Goal: Task Accomplishment & Management: Manage account settings

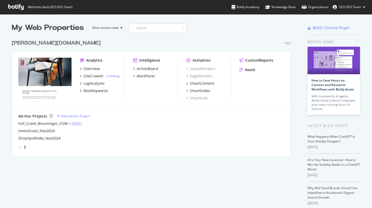
scroll to position [204, 364]
click at [24, 147] on icon "angle-right" at bounding box center [25, 147] width 3 height 4
click at [19, 148] on div "angle-left" at bounding box center [19, 147] width 7 height 8
click at [24, 146] on icon "angle-right" at bounding box center [25, 147] width 3 height 4
click at [19, 147] on icon "angle-left" at bounding box center [19, 147] width 3 height 4
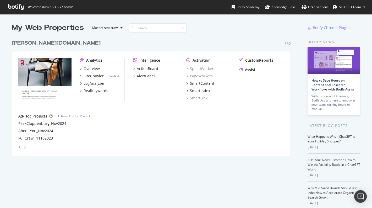
click at [19, 147] on icon "angle-left" at bounding box center [19, 147] width 3 height 4
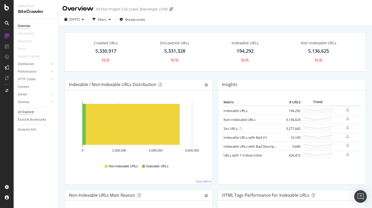
click at [21, 111] on div "Url Explorer" at bounding box center [26, 111] width 16 height 5
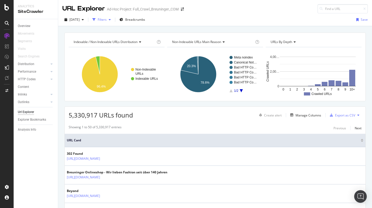
click at [98, 18] on div "button" at bounding box center [93, 19] width 7 height 7
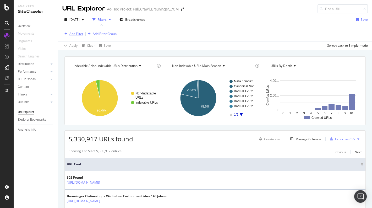
click at [79, 33] on div "Add Filter" at bounding box center [76, 33] width 14 height 4
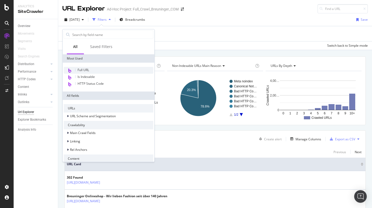
click at [93, 67] on div "Full URL" at bounding box center [109, 70] width 90 height 7
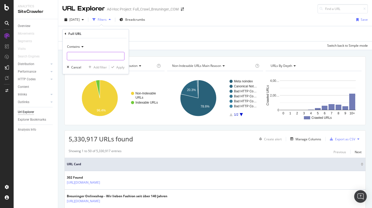
click at [91, 55] on input "text" at bounding box center [95, 56] width 57 height 8
type input "/p/"
click at [116, 69] on div "Apply" at bounding box center [120, 67] width 8 height 4
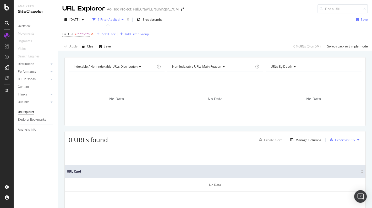
click at [92, 36] on icon at bounding box center [92, 33] width 4 height 5
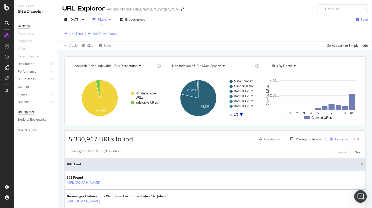
click at [24, 25] on div "Overview" at bounding box center [24, 25] width 13 height 5
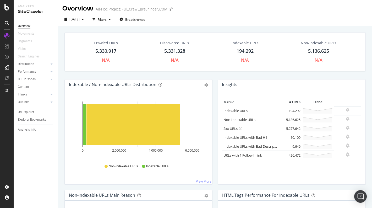
click at [173, 52] on div "5,331,328" at bounding box center [174, 51] width 21 height 7
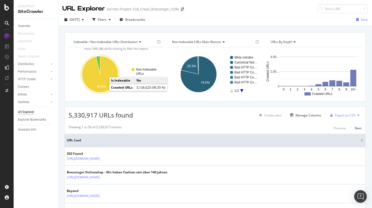
click at [103, 87] on text "96.4%" at bounding box center [101, 87] width 9 height 4
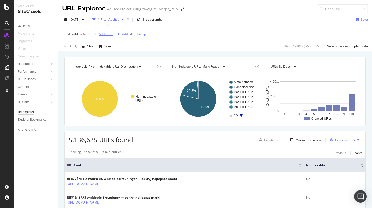
click at [108, 32] on div "Add Filter" at bounding box center [106, 34] width 14 height 4
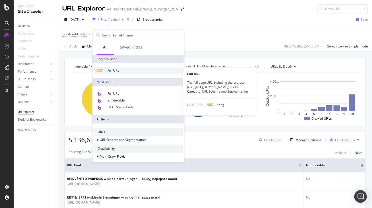
click at [115, 69] on span "Full URL" at bounding box center [113, 70] width 12 height 4
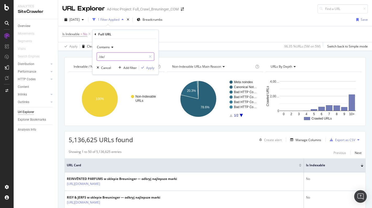
click at [116, 57] on input "/de/" at bounding box center [121, 56] width 49 height 8
type input "?sort"
click at [148, 68] on div "Apply" at bounding box center [150, 67] width 8 height 4
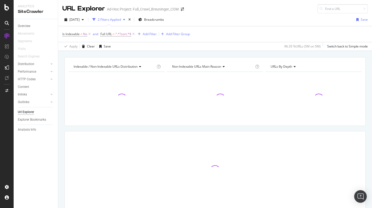
click at [115, 28] on div "Is Indexable = No and Full URL = ^.*?sort.*$ Add Filter Add Filter Group" at bounding box center [214, 34] width 305 height 16
click at [115, 31] on span "Full URL = ^.*?sort.*$" at bounding box center [117, 33] width 35 height 7
click at [115, 34] on span "Full URL = ^.*?sort.*$" at bounding box center [115, 34] width 31 height 5
click at [115, 48] on span "Contains" at bounding box center [111, 46] width 13 height 4
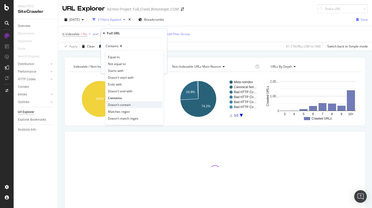
click at [124, 105] on span "Doesn't contain" at bounding box center [119, 104] width 23 height 4
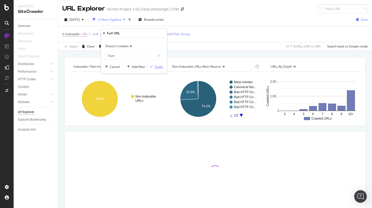
click at [157, 66] on div "Apply" at bounding box center [159, 66] width 8 height 4
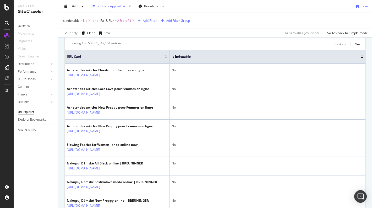
scroll to position [118, 0]
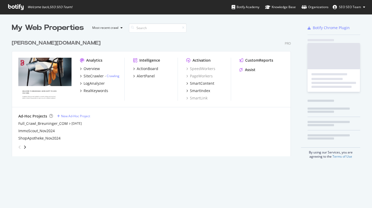
scroll to position [119, 279]
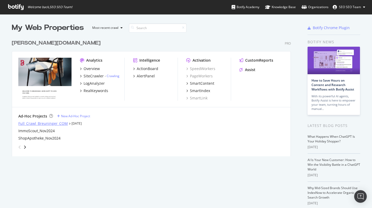
click at [52, 124] on div "Full_Crawl_Breuninger_COM" at bounding box center [42, 123] width 49 height 5
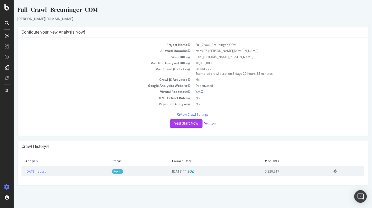
click at [207, 124] on link "Settings" at bounding box center [210, 123] width 12 height 4
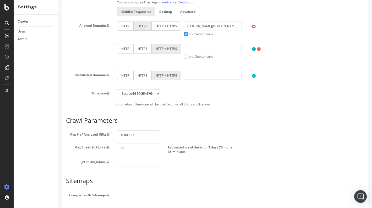
scroll to position [168, 0]
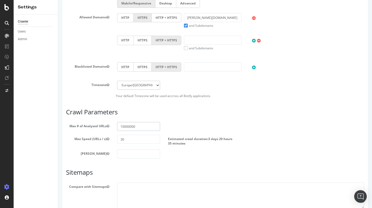
click at [128, 130] on input "10000000" at bounding box center [138, 126] width 43 height 9
drag, startPoint x: 127, startPoint y: 130, endPoint x: 132, endPoint y: 131, distance: 5.6
click at [132, 131] on input "10000000" at bounding box center [138, 126] width 43 height 9
drag, startPoint x: 124, startPoint y: 130, endPoint x: 129, endPoint y: 131, distance: 5.5
click at [129, 131] on input "10000000" at bounding box center [138, 126] width 43 height 9
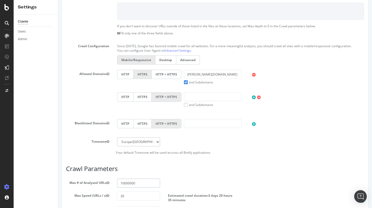
scroll to position [0, 0]
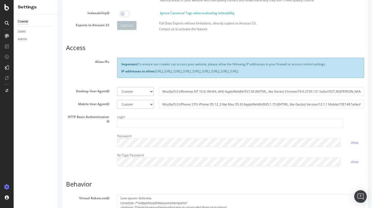
scroll to position [60, 0]
type input "teamseobreuninger"
click at [221, 93] on input "Mozilla/5.0 (Windows NT 10.0; Win64; x64) AppleWebKit/537.36 (KHTML, like Gecko…" at bounding box center [261, 91] width 205 height 9
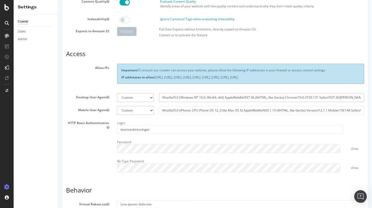
scroll to position [0, 0]
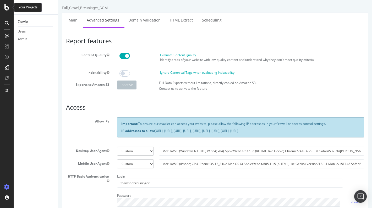
click at [9, 7] on div at bounding box center [7, 7] width 13 height 6
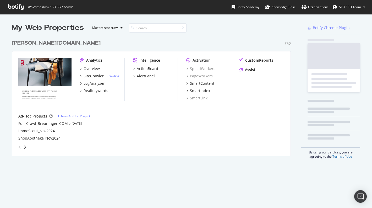
scroll to position [204, 364]
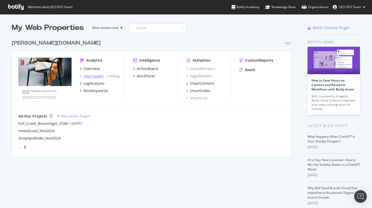
click at [91, 76] on div "SiteCrawler" at bounding box center [94, 75] width 20 height 5
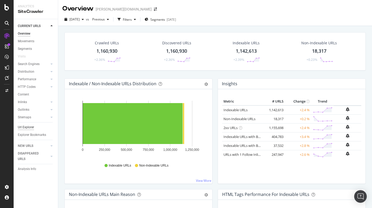
click at [22, 126] on div "Url Explorer" at bounding box center [26, 126] width 16 height 5
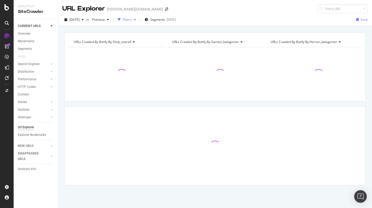
click at [123, 17] on div "button" at bounding box center [118, 19] width 7 height 7
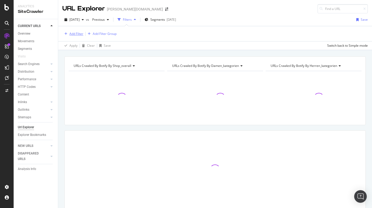
click at [66, 31] on div "Add Filter" at bounding box center [72, 34] width 21 height 6
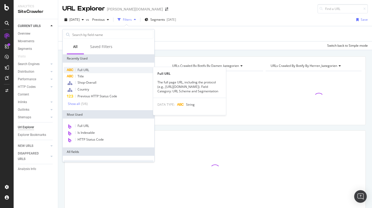
click at [85, 70] on span "Full URL" at bounding box center [83, 70] width 12 height 4
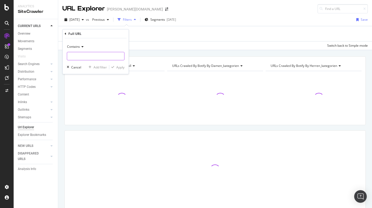
click at [80, 55] on input "text" at bounding box center [95, 56] width 57 height 8
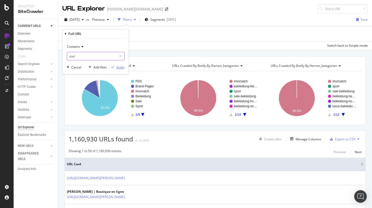
type input "sort"
click at [116, 67] on div "Apply" at bounding box center [120, 67] width 8 height 4
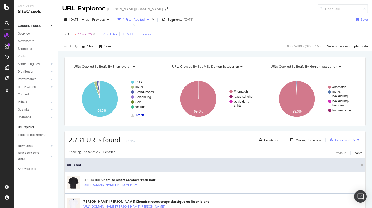
click at [82, 33] on span "^.*sort.*$" at bounding box center [84, 33] width 15 height 7
click at [69, 57] on input "sort" at bounding box center [91, 55] width 49 height 8
type input "?sort"
click at [120, 67] on div "Apply" at bounding box center [120, 66] width 8 height 4
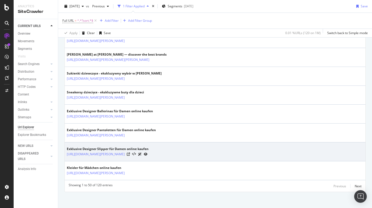
scroll to position [935, 0]
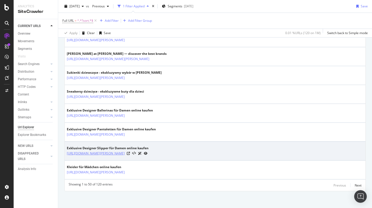
click at [125, 152] on link "https://www.breuninger.com/de/damen/luxus/schuhe-slipper/?sortierung=neuestezue…" at bounding box center [96, 153] width 58 height 5
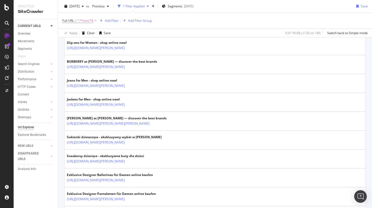
scroll to position [829, 0]
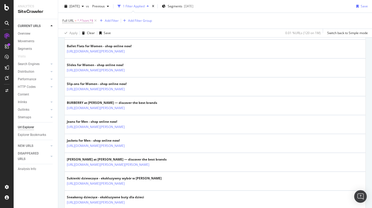
click at [8, 31] on div at bounding box center [7, 104] width 14 height 208
click at [6, 34] on icon at bounding box center [6, 35] width 5 height 5
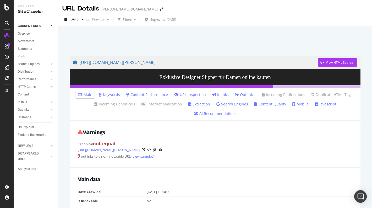
click at [241, 94] on link "Outlinks" at bounding box center [245, 94] width 20 height 5
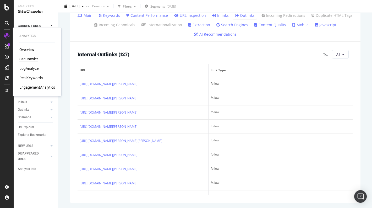
click at [32, 68] on div "LogAnalyzer" at bounding box center [29, 68] width 20 height 5
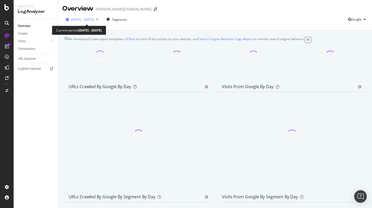
click at [93, 21] on span "2025 Aug. 1st - Aug. 30th" at bounding box center [82, 19] width 23 height 4
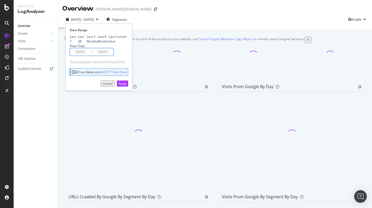
click at [87, 55] on input "2025/08/03" at bounding box center [80, 51] width 21 height 7
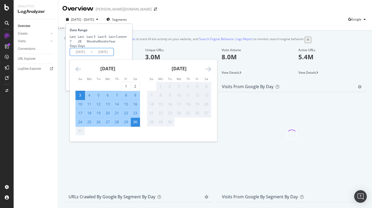
click at [80, 72] on icon "Move backward to switch to the previous month." at bounding box center [77, 69] width 5 height 6
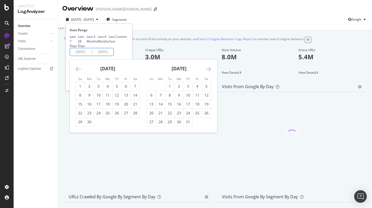
click at [80, 72] on icon "Move backward to switch to the previous month." at bounding box center [77, 69] width 5 height 6
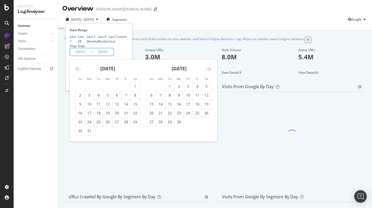
click at [80, 72] on icon "Move backward to switch to the previous month." at bounding box center [77, 69] width 5 height 6
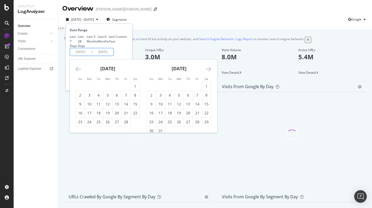
click at [80, 72] on icon "Move backward to switch to the previous month." at bounding box center [77, 69] width 5 height 6
click at [110, 89] on div "1" at bounding box center [107, 86] width 9 height 5
type input "2025/01/01"
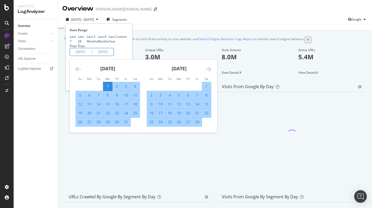
click at [128, 56] on div "Date Range Last 7 Days Last 28 Days Last 3 Months Last 6 Months Last Year Custo…" at bounding box center [99, 42] width 58 height 28
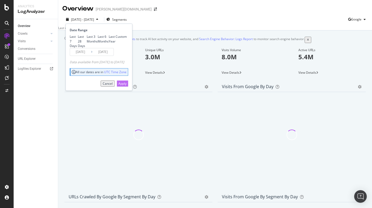
click at [126, 86] on div "Apply" at bounding box center [122, 83] width 8 height 4
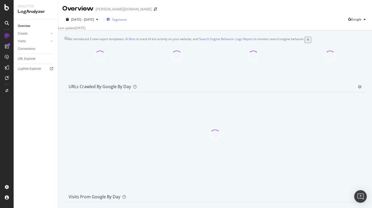
click at [127, 20] on span "Segments" at bounding box center [119, 19] width 15 height 4
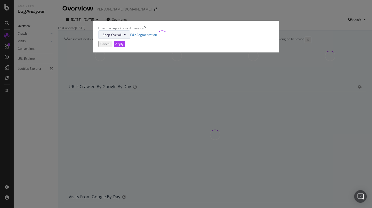
click at [130, 39] on button "Shop-Overall" at bounding box center [114, 34] width 32 height 8
click at [121, 37] on span "Shop-Overall" at bounding box center [112, 34] width 19 height 4
click at [130, 39] on button "Shop-Overall" at bounding box center [114, 34] width 32 height 8
click at [110, 46] on div "Cancel" at bounding box center [105, 44] width 10 height 4
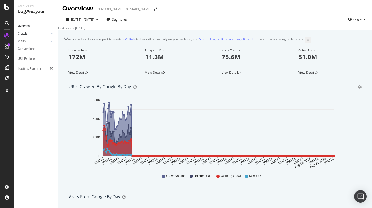
click at [25, 32] on div "Crawls" at bounding box center [23, 33] width 10 height 5
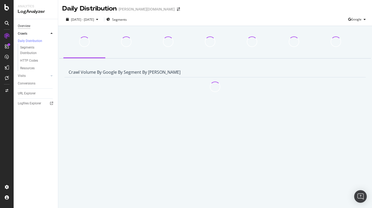
click at [25, 26] on div "Overview" at bounding box center [24, 25] width 13 height 5
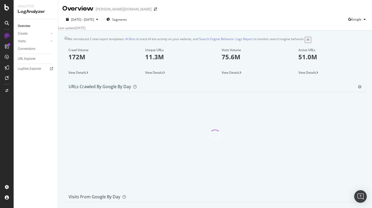
click at [364, 7] on div "Overview breuninger.com" at bounding box center [215, 6] width 314 height 13
click at [127, 19] on span "Segments" at bounding box center [119, 19] width 15 height 4
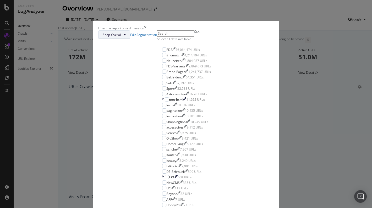
click at [121, 37] on span "Shop-Overall" at bounding box center [112, 34] width 19 height 4
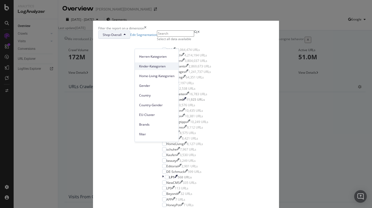
scroll to position [63, 0]
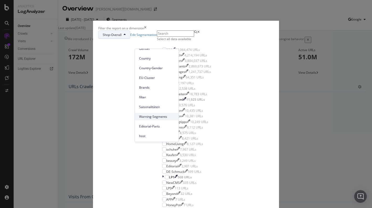
click at [153, 117] on span "Warning-Segments" at bounding box center [156, 116] width 35 height 5
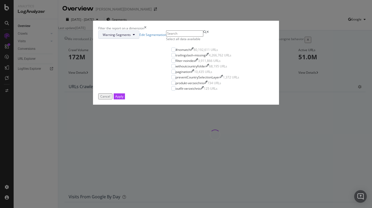
click at [131, 37] on span "Warning-Segments" at bounding box center [117, 34] width 28 height 4
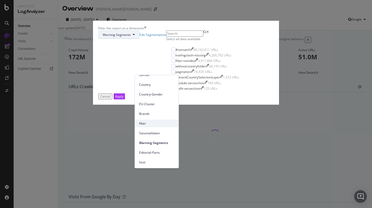
click at [147, 121] on span "filter" at bounding box center [156, 123] width 35 height 5
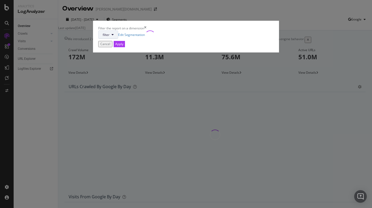
click at [118, 39] on button "filter" at bounding box center [108, 34] width 20 height 8
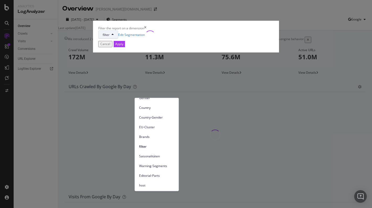
click at [149, 183] on span "host" at bounding box center [156, 184] width 35 height 5
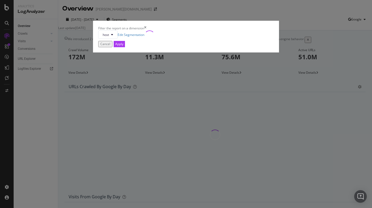
click at [110, 46] on div "Cancel" at bounding box center [105, 44] width 10 height 4
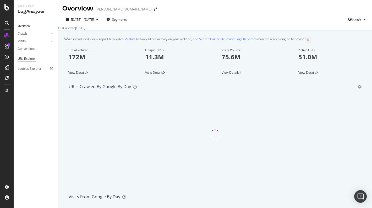
click at [31, 59] on div "URL Explorer" at bounding box center [27, 58] width 18 height 5
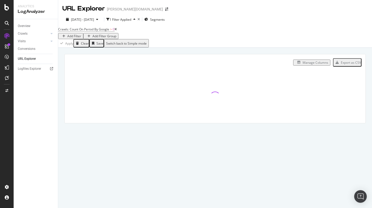
click at [366, 207] on div "Selected period updated to last 3 months, the maximum allowed in URL Explorer" at bounding box center [186, 210] width 372 height 4
click at [2, 207] on icon "close toast" at bounding box center [1, 210] width 2 height 4
click at [65, 35] on icon "button" at bounding box center [63, 36] width 3 height 3
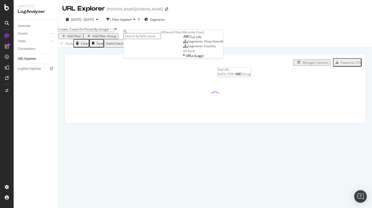
click at [190, 39] on span "Full URL" at bounding box center [196, 37] width 12 height 4
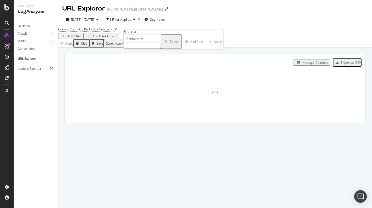
click at [139, 49] on input "text" at bounding box center [142, 46] width 37 height 6
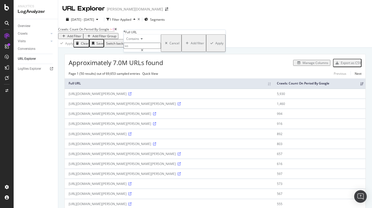
type input "s"
type input "?sort"
click at [215, 45] on div "Apply" at bounding box center [219, 43] width 8 height 4
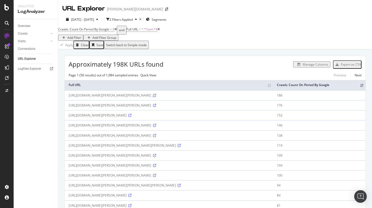
click at [156, 97] on icon at bounding box center [154, 95] width 3 height 3
click at [80, 20] on span "2025 May. 31st - Aug. 30th" at bounding box center [82, 19] width 23 height 4
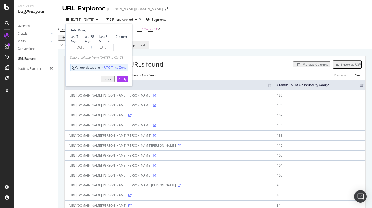
click at [79, 51] on input "2025/05/31" at bounding box center [80, 47] width 21 height 7
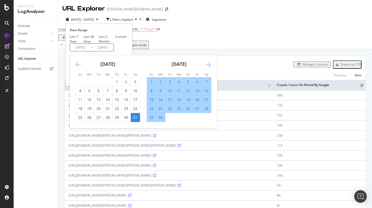
click at [79, 68] on icon "Move backward to switch to the previous month." at bounding box center [77, 64] width 5 height 6
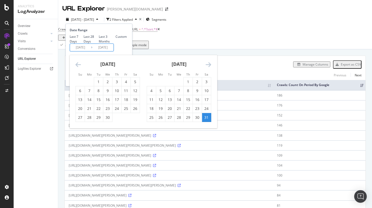
click at [79, 68] on icon "Move backward to switch to the previous month." at bounding box center [77, 64] width 5 height 6
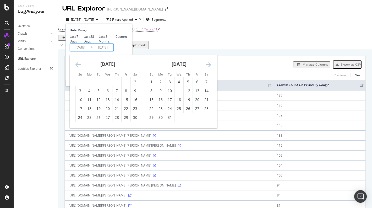
click at [212, 79] on div "December 2024 1 2 3 4 5 6 7 8 9 10 11 12 13 14 15 16 17 18 19 20 21 22 23 24 25…" at bounding box center [178, 88] width 71 height 67
click at [211, 68] on icon "Move forward to switch to the next month." at bounding box center [207, 64] width 5 height 6
click at [118, 120] on div "30" at bounding box center [116, 117] width 9 height 5
type input "2025/01/30"
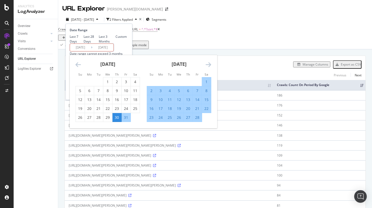
click at [118, 120] on div "30" at bounding box center [116, 117] width 9 height 5
type input "2025/01/30"
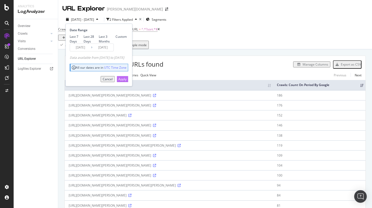
click at [126, 81] on div "Apply" at bounding box center [122, 79] width 8 height 4
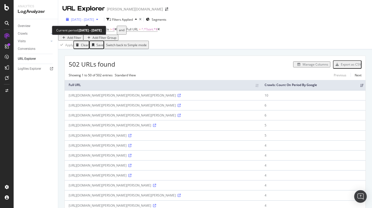
click at [84, 18] on span "2025 Jan. 30th - Jan. 30th" at bounding box center [82, 19] width 23 height 4
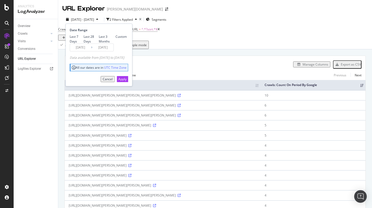
click at [194, 67] on div "Manage Columns" at bounding box center [222, 64] width 215 height 6
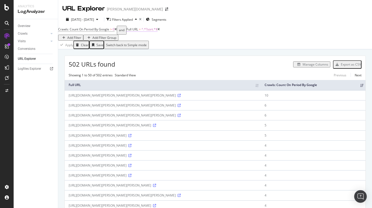
click at [144, 32] on span "Full URL = ^.*?sort.*$" at bounding box center [141, 29] width 31 height 5
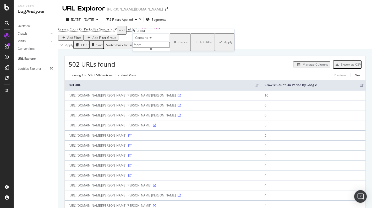
click at [155, 48] on input "?sort" at bounding box center [150, 45] width 37 height 6
click at [253, 67] on div "Manage Columns" at bounding box center [222, 64] width 215 height 6
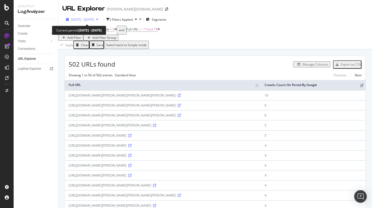
click at [92, 20] on span "2025 Jan. 30th - Jan. 30th" at bounding box center [82, 19] width 23 height 4
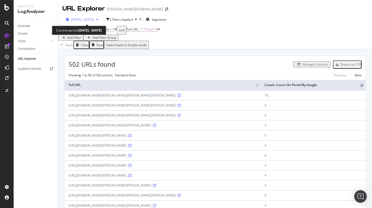
click at [72, 17] on span "2025 Jan. 30th - Jan. 30th" at bounding box center [82, 19] width 23 height 4
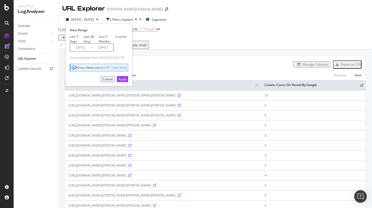
click at [85, 51] on input "2025/01/30" at bounding box center [80, 47] width 21 height 7
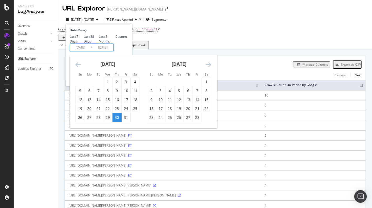
click at [209, 68] on icon "Move forward to switch to the next month." at bounding box center [207, 64] width 5 height 6
click at [164, 129] on div "31" at bounding box center [160, 126] width 9 height 5
type input "2025/03/31"
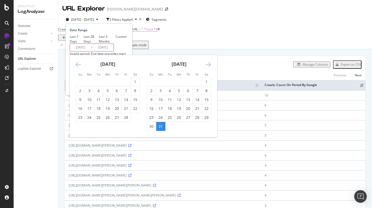
click at [164, 129] on div "31" at bounding box center [160, 126] width 9 height 5
type input "2025/03/31"
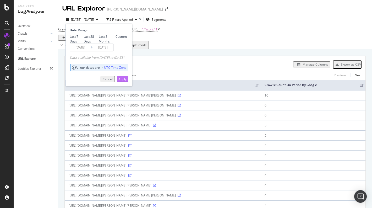
click at [128, 82] on button "Apply" at bounding box center [122, 79] width 11 height 6
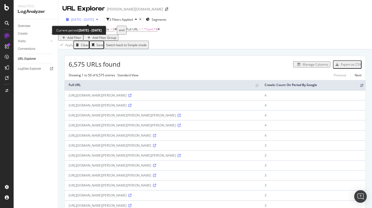
click at [81, 19] on span "2025 Mar. 31st - Mar. 31st" at bounding box center [82, 19] width 23 height 4
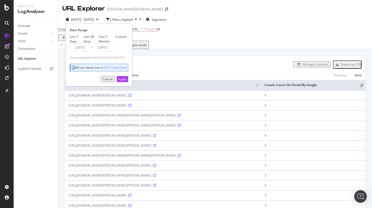
click at [97, 51] on input "2025/03/31" at bounding box center [102, 47] width 21 height 7
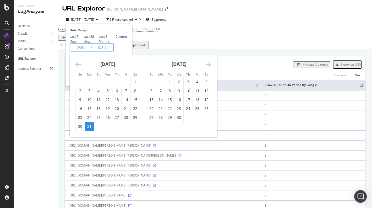
click at [212, 83] on div "April 2025 1 2 3 4 5 6 7 8 9 10 11 12 13 14 15 16 17 18 19 20 21 22 23 24 25 26…" at bounding box center [178, 88] width 71 height 67
click at [211, 68] on icon "Move forward to switch to the next month." at bounding box center [207, 64] width 5 height 6
click at [189, 84] on div "1" at bounding box center [188, 81] width 9 height 5
type input "2025/05/01"
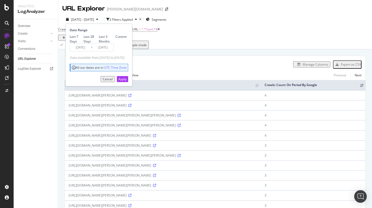
click at [110, 51] on input "2025/05/01" at bounding box center [102, 47] width 21 height 7
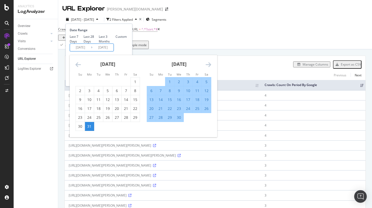
click at [209, 68] on icon "Move forward to switch to the next month." at bounding box center [207, 64] width 5 height 6
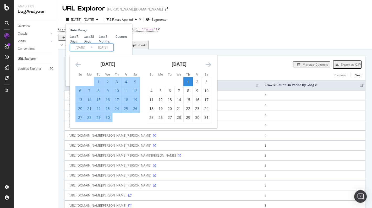
click at [190, 84] on div "1" at bounding box center [188, 81] width 9 height 5
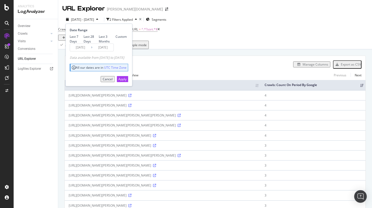
click at [78, 51] on input "2025/03/31" at bounding box center [80, 47] width 21 height 7
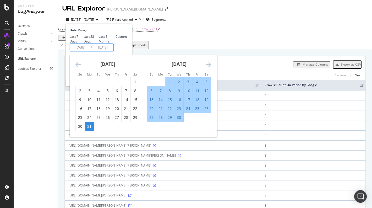
click at [207, 68] on icon "Move forward to switch to the next month." at bounding box center [207, 64] width 5 height 6
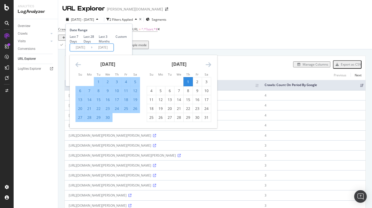
click at [190, 84] on div "1" at bounding box center [188, 81] width 9 height 5
type input "2025/05/01"
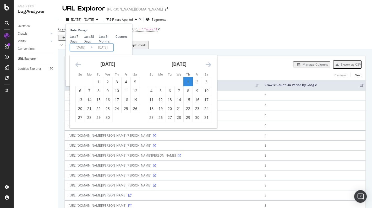
click at [124, 51] on div "Date Range Last 7 Days Last 28 Days Last 3 Months Custom 2025/05/01 Navigate fo…" at bounding box center [98, 39] width 57 height 23
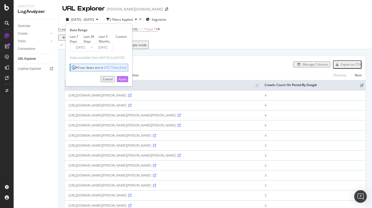
click at [125, 82] on button "Apply" at bounding box center [122, 79] width 11 height 6
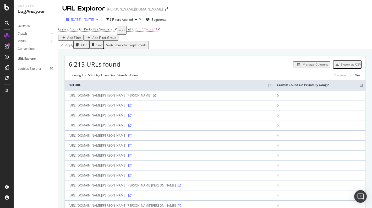
click at [85, 22] on div "2025 May. 1st - May. 1st" at bounding box center [82, 19] width 36 height 4
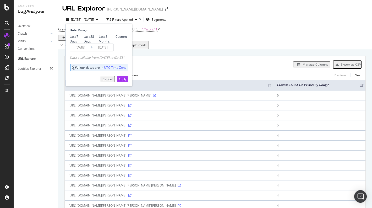
click at [83, 51] on input "2025/05/01" at bounding box center [80, 47] width 21 height 7
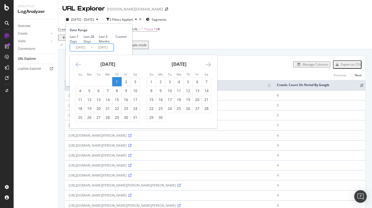
click at [208, 68] on icon "Move forward to switch to the next month." at bounding box center [207, 64] width 5 height 6
click at [171, 84] on div "1" at bounding box center [169, 81] width 9 height 5
type input "2025/07/01"
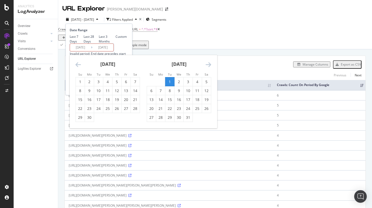
click at [170, 84] on div "1" at bounding box center [169, 81] width 9 height 5
type input "2025/07/01"
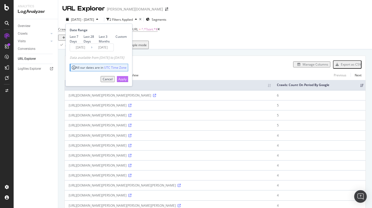
click at [126, 81] on div "Apply" at bounding box center [122, 79] width 8 height 4
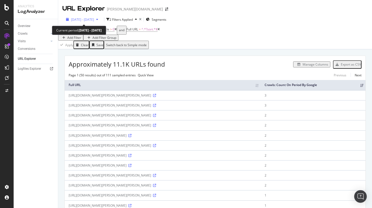
click at [93, 20] on span "2025 Jul. 1st - Jul. 1st" at bounding box center [82, 19] width 23 height 4
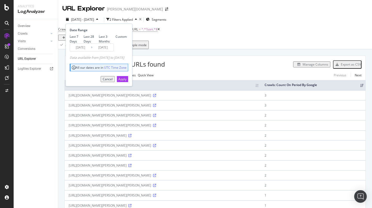
click at [198, 60] on div "Approximately 11.1K URLs found Manage Columns Export as CSV" at bounding box center [215, 62] width 301 height 13
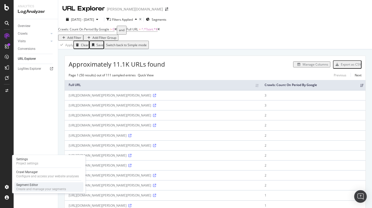
click at [25, 185] on div "Segment Editor" at bounding box center [41, 184] width 50 height 4
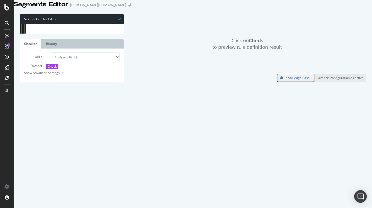
scroll to position [8078, 0]
drag, startPoint x: 67, startPoint y: 80, endPoint x: 31, endPoint y: 71, distance: 36.6
click at [31, 24] on div "6833 6834 6835 6836 6837 6838 6839 6840 6841 6842 6843 6844 6845 6846 6847 6848…" at bounding box center [71, 24] width 103 height 0
type textarea "@collect path */collect/*"
click at [63, 80] on div "path */schals-tuecher* path */handschuhe* path *rollkragenpullover* path */jack…" at bounding box center [104, 78] width 136 height 110
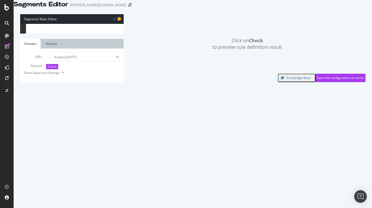
paste textarea "flag warning"
click at [68, 90] on div "path */schals-tuecher* path */handschuhe* path *rollkragenpullover* path */jack…" at bounding box center [104, 78] width 136 height 110
drag, startPoint x: 65, startPoint y: 89, endPoint x: 52, endPoint y: 89, distance: 12.6
click at [52, 89] on div "path */schals-tuecher* path */handschuhe* path *rollkragenpullover* path */jack…" at bounding box center [104, 78] width 136 height 110
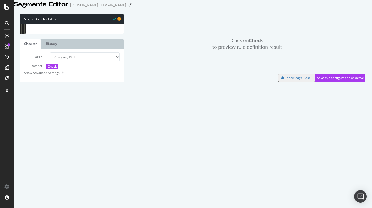
click at [44, 85] on div "path */schals-tuecher* path */handschuhe* path *rollkragenpullover* path */jack…" at bounding box center [104, 78] width 136 height 110
drag, startPoint x: 47, startPoint y: 121, endPoint x: 37, endPoint y: 87, distance: 35.9
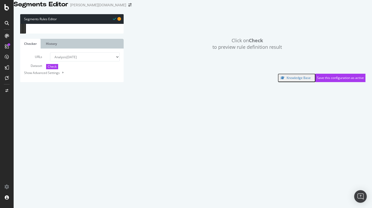
click at [37, 87] on div "@ outfit-verzeichnis path */outfit/* flag warning @ pagination path-query */?pa…" at bounding box center [104, 78] width 136 height 110
click at [65, 106] on div "OR ( path */maentel* path */stiefeletten-boots* path */muetzen-huete-caps-muetz…" at bounding box center [104, 77] width 136 height 110
type textarea "path *?sort*"
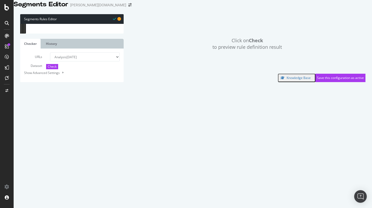
scroll to position [0, 0]
type textarea "OR"
type textarea "O"
type textarea "path *?sort*"
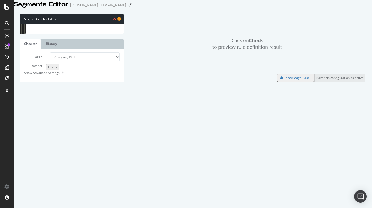
type textarea "OR"
type textarea "O"
type textarea "path *?sort*"
click at [65, 103] on div "OR ( path */maentel* path */stiefeletten-boots* path */muetzen-huete-caps-muetz…" at bounding box center [104, 75] width 136 height 110
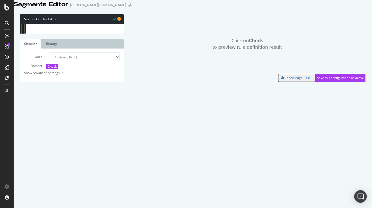
type textarea "path *razeni*"
click at [55, 75] on div "Show Advanced Settings" at bounding box center [68, 72] width 96 height 5
select select "5000"
select select "100"
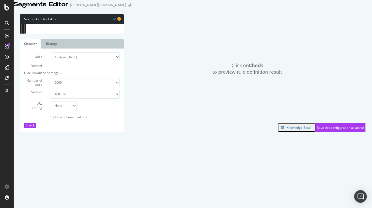
click at [69, 61] on select "Analysis 2025 Aug. 25th Analysis 2025 Aug. 18th Analysis 2025 Aug. 11th Analysi…" at bounding box center [85, 56] width 70 height 9
select select "urlList"
click at [50, 61] on select "Analysis 2025 Aug. 25th Analysis 2025 Aug. 18th Analysis 2025 Aug. 11th Analysi…" at bounding box center [85, 56] width 70 height 9
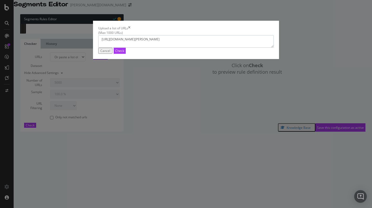
click at [202, 48] on textarea "https://www.breuninger.com/cz/muzi/luxus/boty/?razeni=nejprve-novinky" at bounding box center [185, 41] width 175 height 13
paste textarea "https://www.breuninger.com/de/damen/bekleidung/?sortierung=neuestezuerst"
type textarea "https://www.breuninger.com/cz/muzi/luxus/boty/?razeni=nejprve-novinky https://w…"
click at [126, 54] on button "Check" at bounding box center [120, 51] width 12 height 6
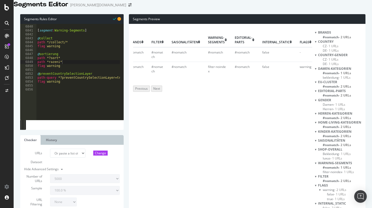
scroll to position [0, 309]
click at [49, 68] on div ") [ segment : Warning-Segments ] @ collect path */collect/* flag warning @ sort…" at bounding box center [104, 53] width 136 height 65
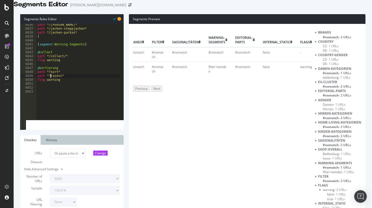
scroll to position [8077, 0]
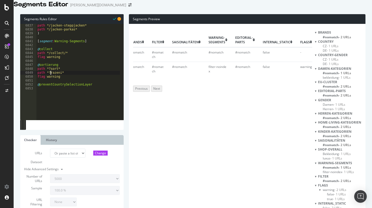
click at [37, 74] on div "path */jacken-steppjacken* path */jacken-parkas* ) [ segment : Warning-Segments…" at bounding box center [104, 56] width 136 height 65
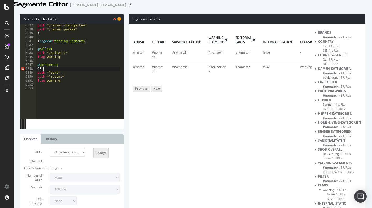
scroll to position [0, 0]
click at [78, 83] on div "path */jacken-steppjacken* path */jacken-parkas* ) [ segment : Warning-Segments…" at bounding box center [104, 56] width 136 height 65
type textarea "path *?razeni*"
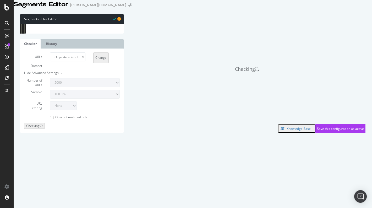
scroll to position [8080, 0]
click at [75, 72] on div "[ segment : Warning-Segments ] @ collect path */collect/* flag warning @ sortie…" at bounding box center [104, 53] width 136 height 65
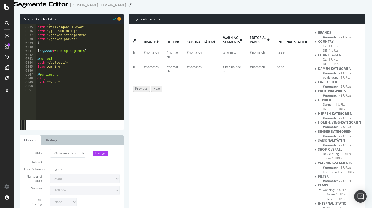
scroll to position [8077, 0]
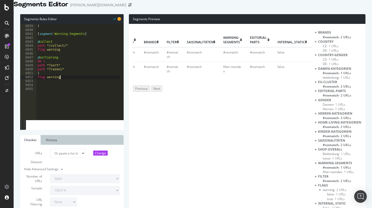
click at [49, 71] on div "path */jacken-parkas* ) [ segment : Warning-Segments ] @ collect path */collect…" at bounding box center [104, 52] width 136 height 65
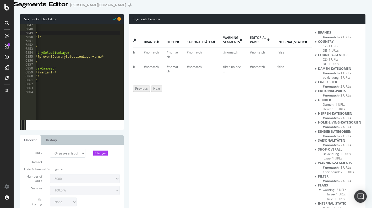
scroll to position [0, 0]
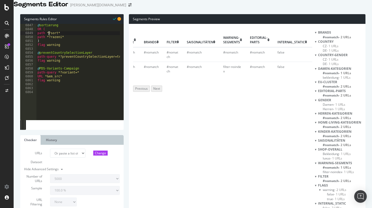
click at [246, 81] on div "url Shop-Overall Damen-Kategorien Herren-Kategorien Kinder-Kategorien Home-Livi…" at bounding box center [222, 54] width 179 height 53
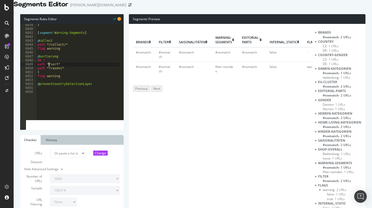
scroll to position [8083, 0]
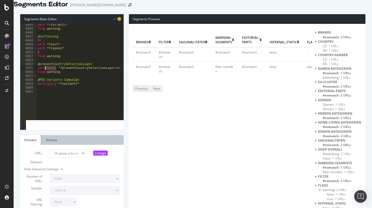
drag, startPoint x: 56, startPoint y: 74, endPoint x: 46, endPoint y: 73, distance: 10.3
click at [46, 73] on div "path */collect/* flag warning @ sortierung OR ( path *?sort* path *?razeni* ) f…" at bounding box center [104, 55] width 136 height 65
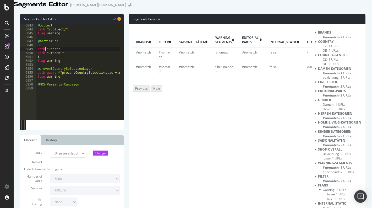
click at [45, 56] on div "@ collect path */collect/* flag warning @ sortierung OR ( path *?sort* path *?r…" at bounding box center [104, 56] width 136 height 65
paste textarea "-query"
click at [45, 60] on div "@ collect path */collect/* flag warning @ sortierung OR ( path-query *?sort* pa…" at bounding box center [104, 56] width 136 height 65
paste textarea "-query"
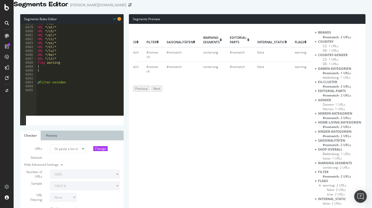
scroll to position [8138, 0]
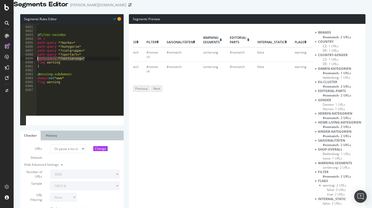
drag, startPoint x: 88, startPoint y: 65, endPoint x: 36, endPoint y: 63, distance: 51.9
click at [36, 63] on div "path-query *?razeni* 6890 6891 6892 6893 6894 6895 6896 6897 6898 6899 6900 690…" at bounding box center [71, 70] width 103 height 92
type textarea "path-query *?sortierung=*"
type textarea "path-query *?sportart=*"
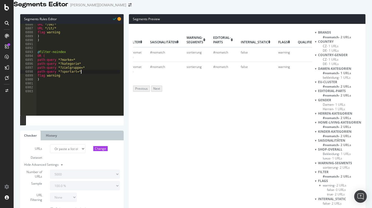
scroll to position [8128, 0]
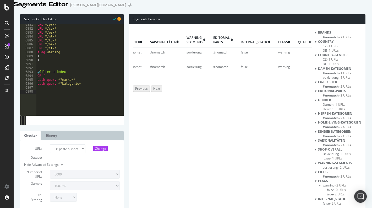
click at [45, 72] on div "URL */pl/* URL */cz/* URL */es/* URL */nl/* URL */lu/* URL */be/* URL */it/* fl…" at bounding box center [104, 55] width 136 height 65
type textarea ")"
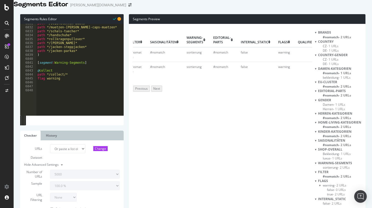
scroll to position [8063, 0]
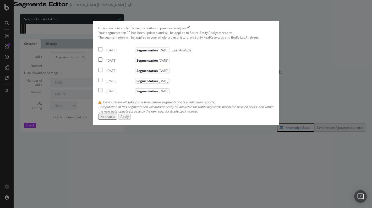
click at [115, 119] on div "No thanks" at bounding box center [107, 116] width 15 height 4
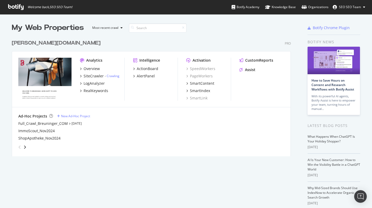
scroll to position [204, 364]
